Goal: Understand site structure: Understand site structure

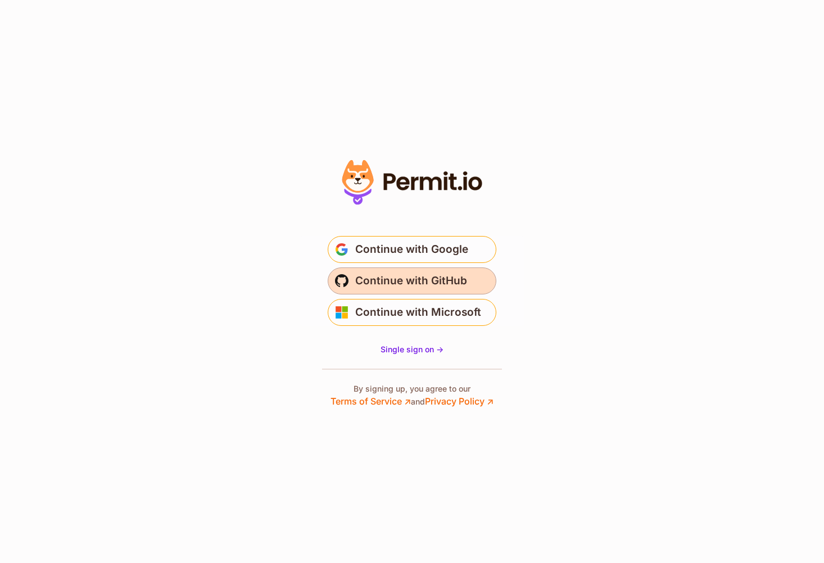
click at [419, 280] on span "Continue with GitHub" at bounding box center [411, 281] width 112 height 18
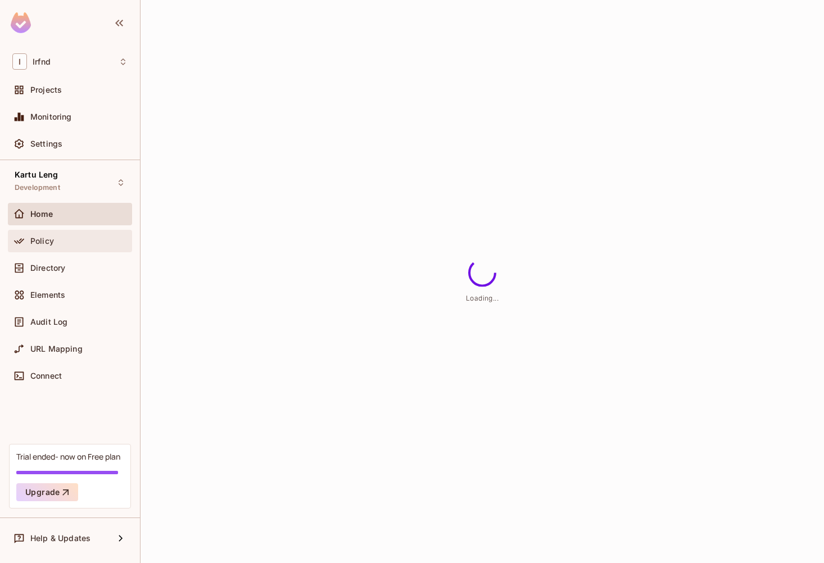
click at [65, 239] on div "Policy" at bounding box center [78, 241] width 97 height 9
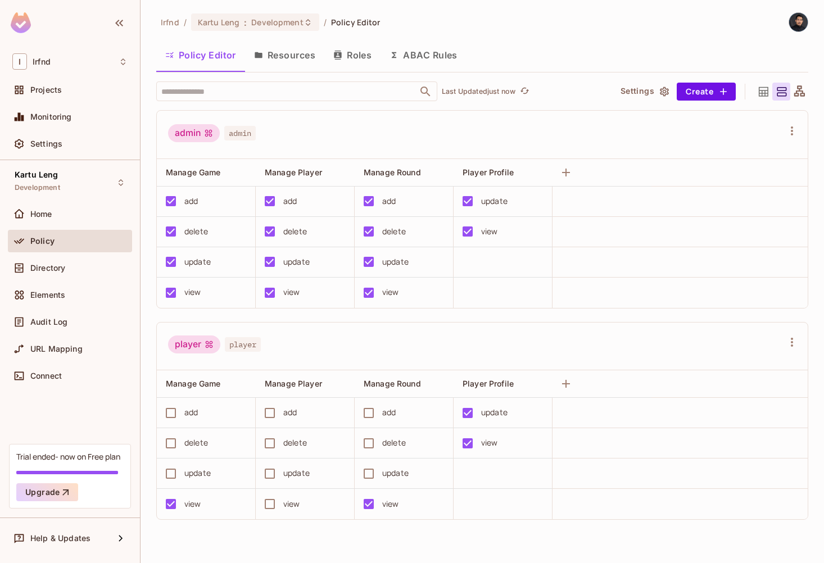
click at [284, 65] on button "Resources" at bounding box center [284, 55] width 79 height 28
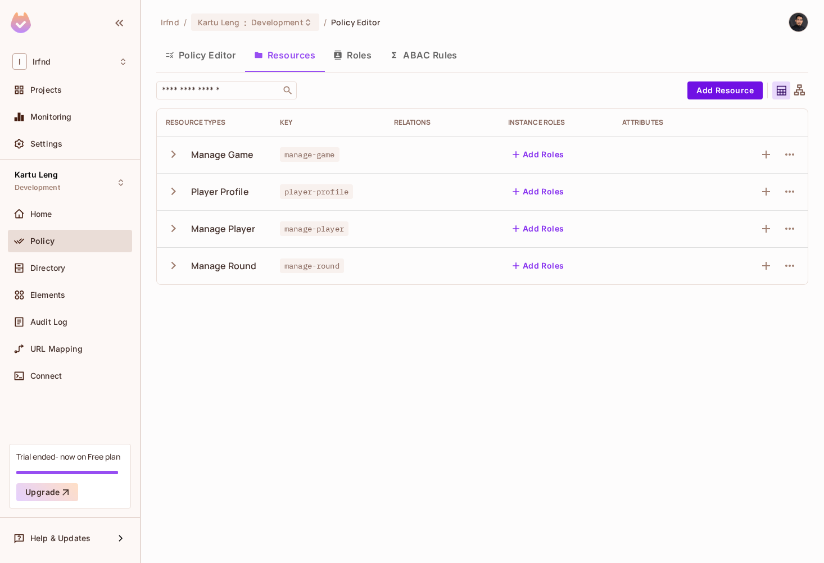
click at [174, 151] on icon "button" at bounding box center [173, 154] width 15 height 15
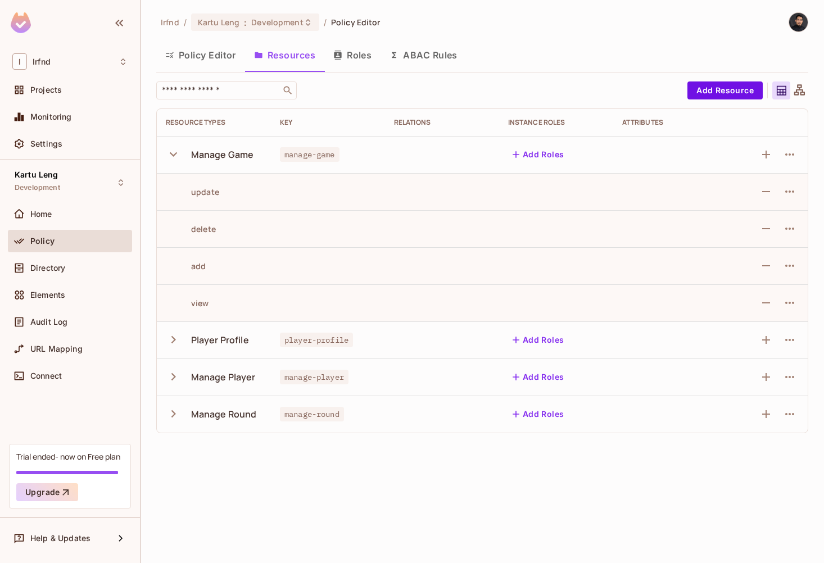
click at [174, 151] on icon "button" at bounding box center [173, 154] width 15 height 15
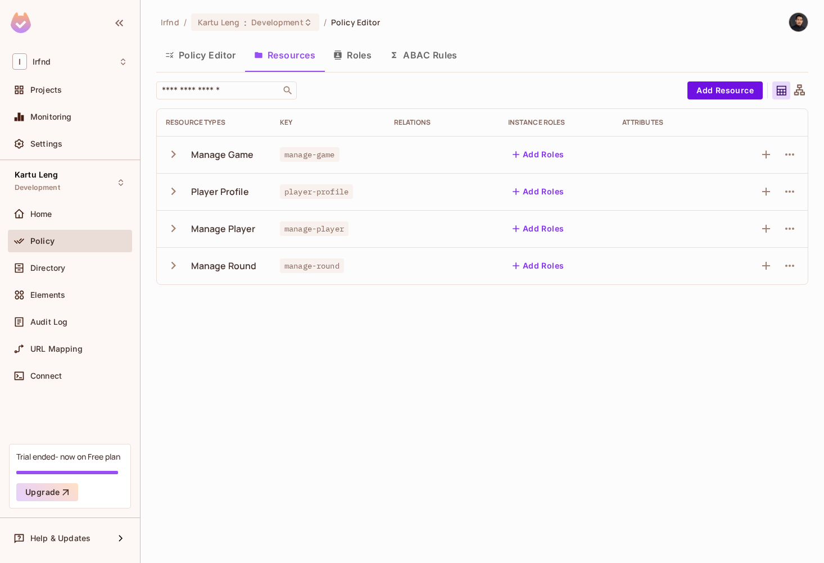
click at [361, 58] on button "Roles" at bounding box center [352, 55] width 56 height 28
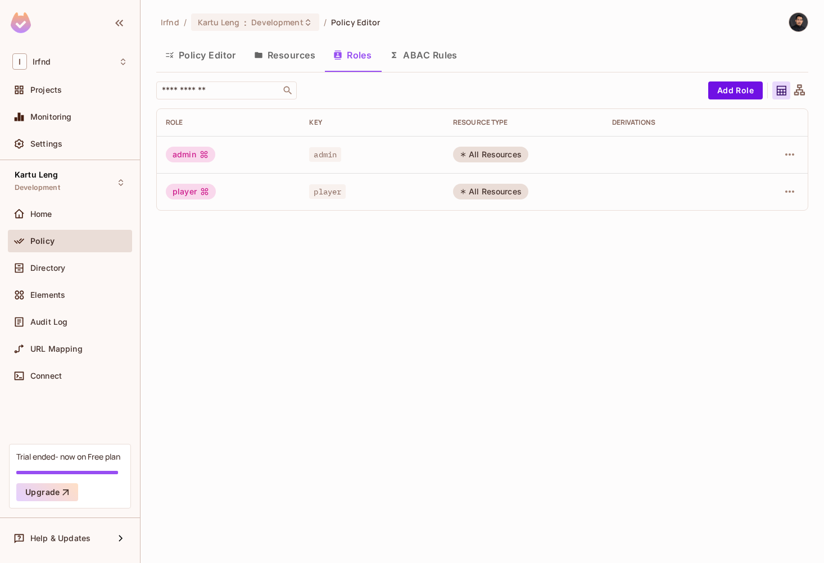
click at [488, 156] on div "All Resources" at bounding box center [490, 155] width 75 height 16
